Goal: Task Accomplishment & Management: Use online tool/utility

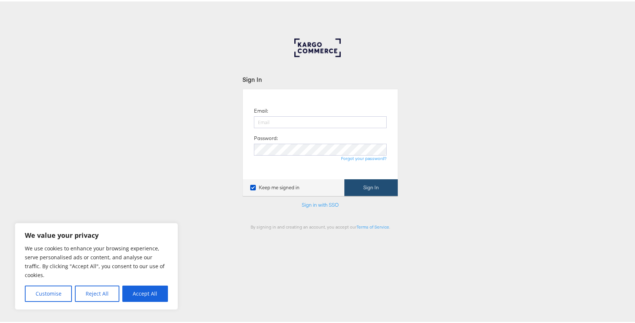
type input "siqi.yang@kargo.com"
click at [373, 180] on button "Sign In" at bounding box center [370, 186] width 53 height 17
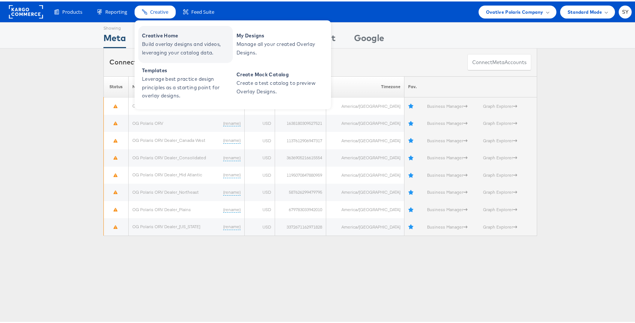
click at [174, 36] on span "Creative Home" at bounding box center [186, 34] width 89 height 9
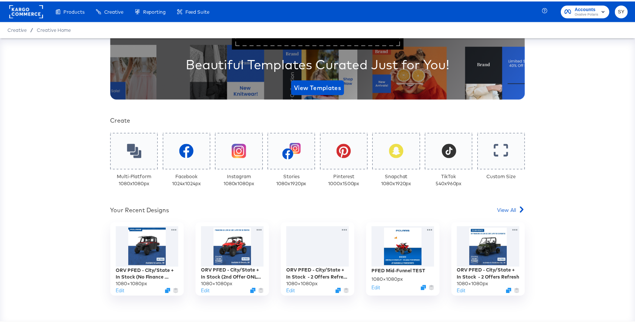
scroll to position [84, 0]
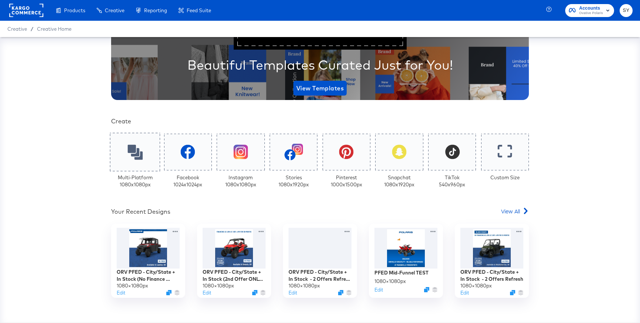
click at [134, 169] on div at bounding box center [135, 152] width 50 height 39
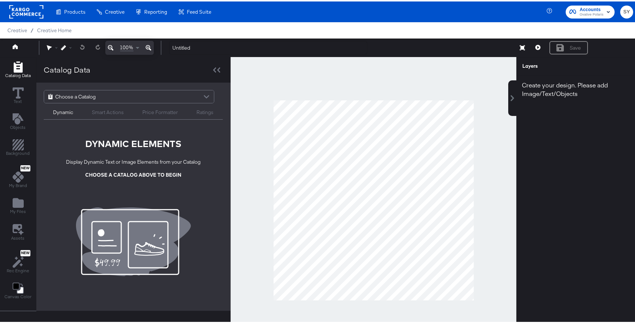
click at [179, 97] on div "Choose a Catalog" at bounding box center [129, 95] width 170 height 13
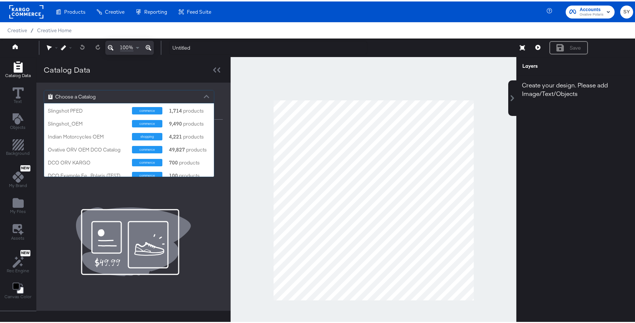
scroll to position [78, 0]
click at [90, 133] on div "Indian Motorcycles OEM" at bounding box center [87, 134] width 79 height 7
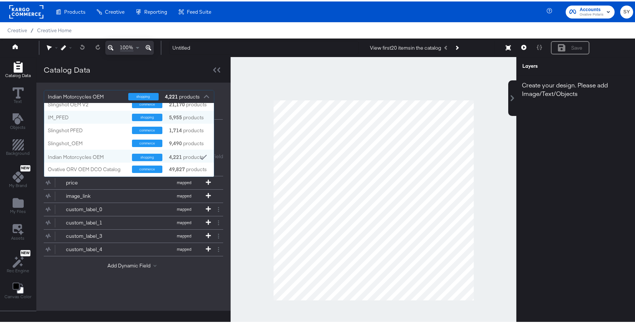
scroll to position [58, 0]
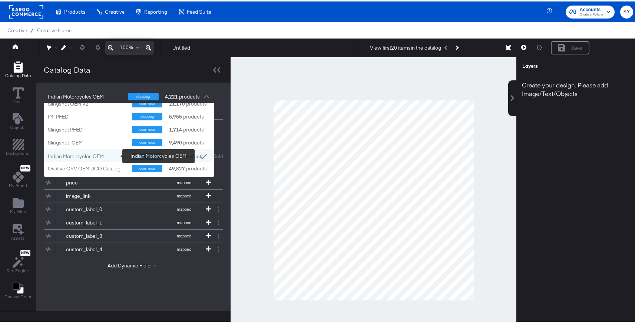
click at [97, 156] on div "Indian Motorcycles OEM" at bounding box center [87, 155] width 79 height 7
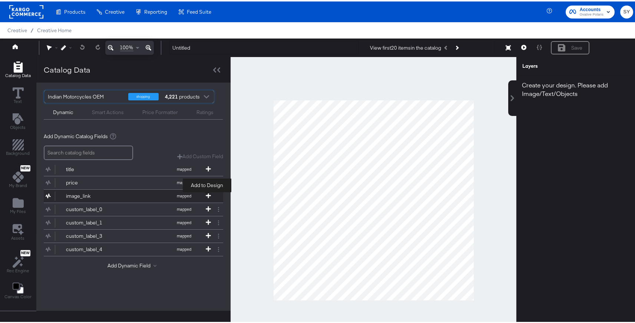
click at [208, 192] on icon at bounding box center [208, 194] width 5 height 5
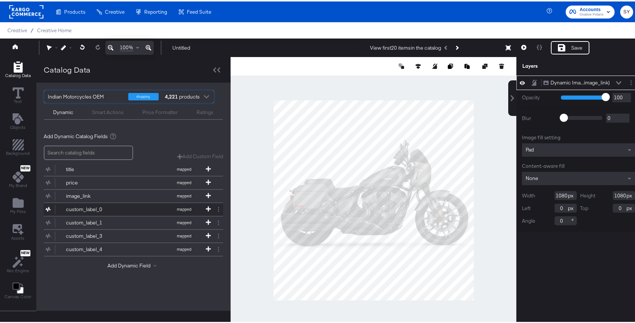
click at [142, 208] on button "custom_label_0 mapped" at bounding box center [129, 208] width 170 height 13
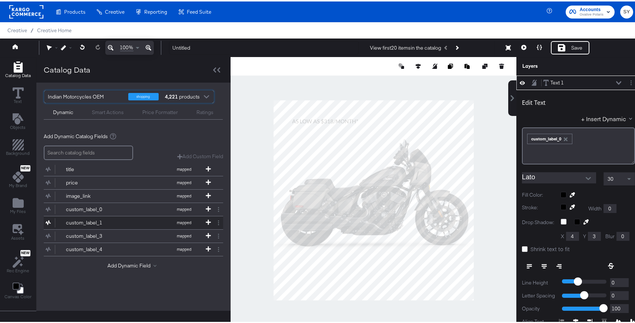
click at [142, 220] on button "custom_label_1 mapped" at bounding box center [129, 221] width 170 height 13
type input "228"
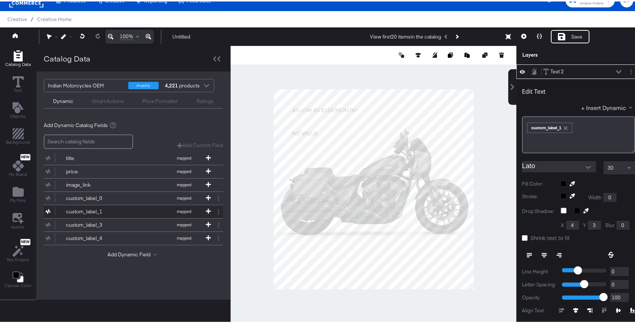
scroll to position [12, 0]
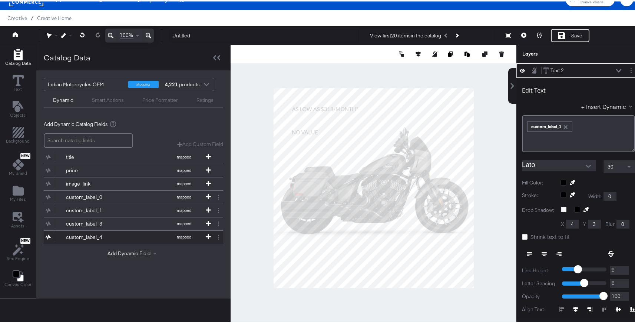
click at [133, 237] on button "custom_label_4 mapped" at bounding box center [129, 235] width 170 height 13
type input "874"
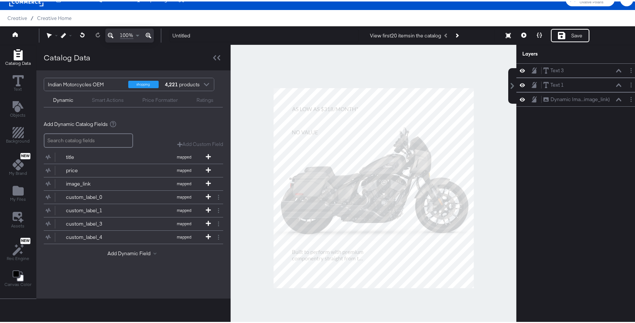
scroll to position [0, 0]
click at [127, 156] on button "title mapped" at bounding box center [129, 155] width 170 height 13
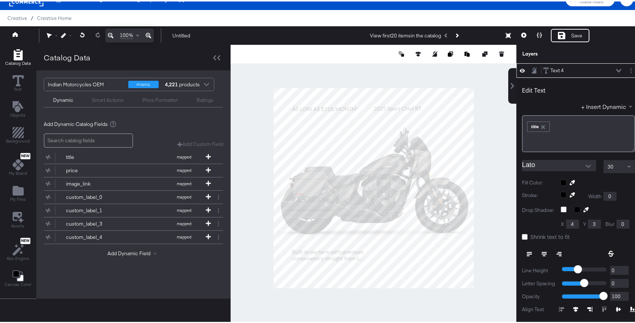
type input "540"
click at [130, 168] on button "price mapped" at bounding box center [129, 169] width 170 height 13
type input "214"
click at [537, 33] on icon at bounding box center [539, 33] width 5 height 5
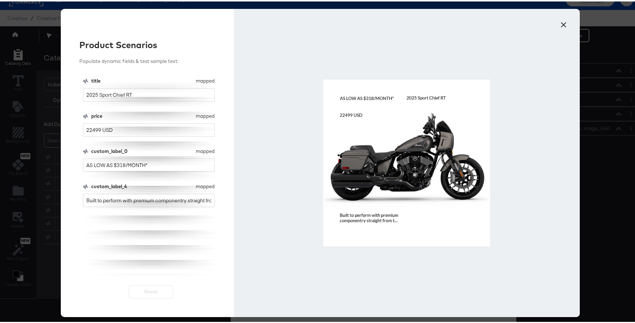
click at [559, 24] on button "×" at bounding box center [563, 21] width 13 height 13
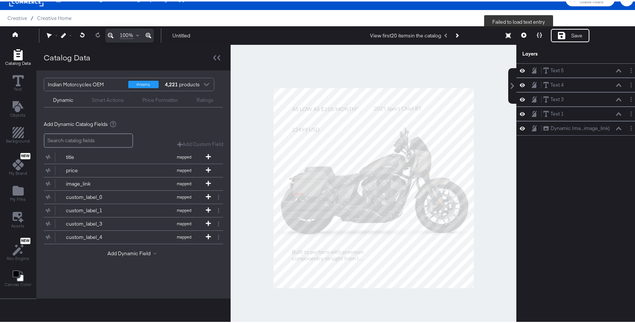
click at [521, 33] on icon at bounding box center [523, 33] width 5 height 5
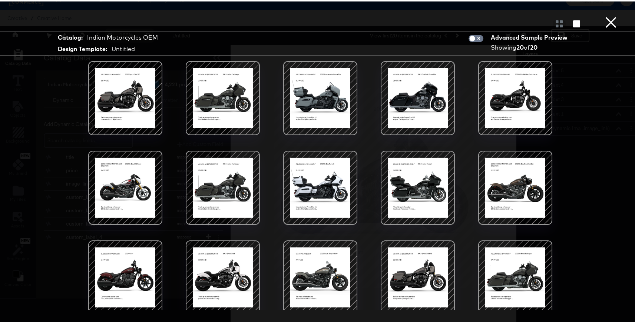
click at [604, 15] on button "×" at bounding box center [610, 7] width 15 height 15
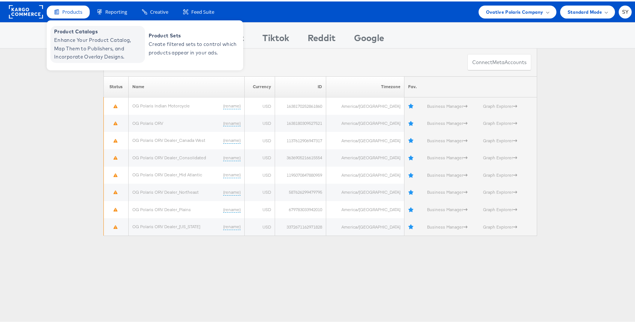
click at [87, 40] on span "Enhance Your Product Catalog, Map Them to Publishers, and Incorporate Overlay D…" at bounding box center [98, 46] width 89 height 25
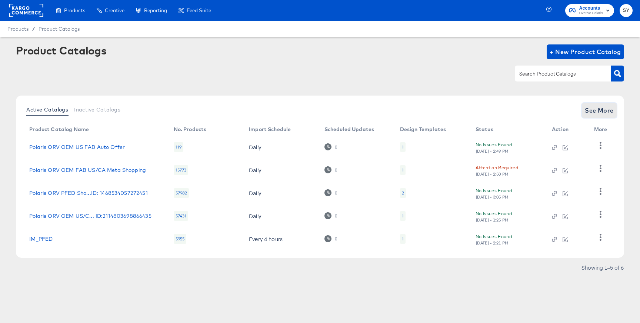
click at [594, 111] on span "See More" at bounding box center [599, 110] width 29 height 10
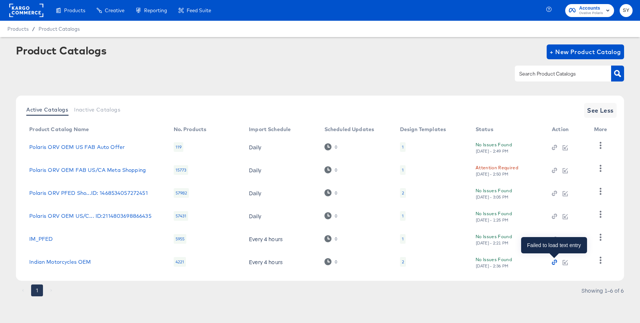
click at [554, 264] on icon "button" at bounding box center [554, 262] width 5 height 5
